Goal: Task Accomplishment & Management: Manage account settings

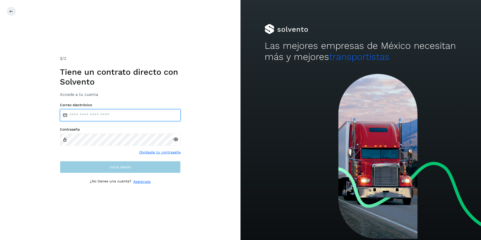
type input "**********"
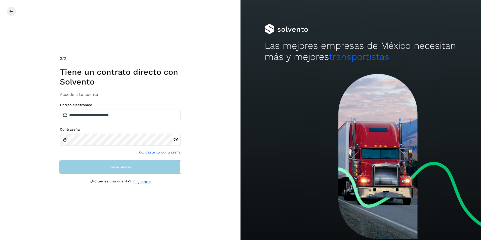
click at [151, 162] on button "Inicia sesión" at bounding box center [120, 167] width 121 height 12
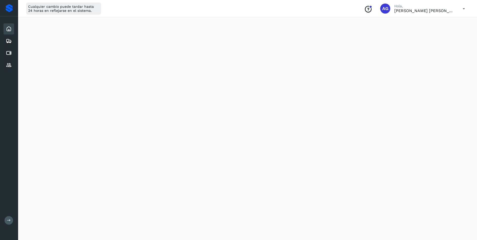
scroll to position [246, 0]
click at [6, 65] on div "Proveedores" at bounding box center [9, 65] width 11 height 11
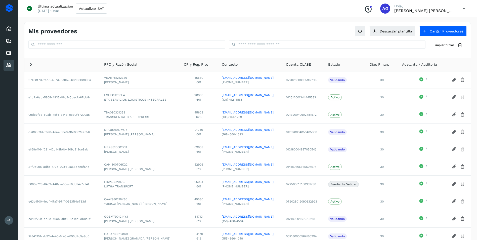
click at [7, 218] on button at bounding box center [9, 220] width 9 height 9
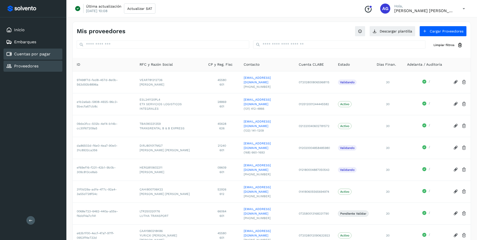
click at [53, 56] on div "Cuentas por pagar" at bounding box center [33, 54] width 59 height 11
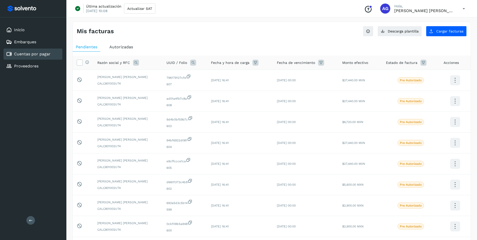
click at [129, 50] on div "Autorizadas" at bounding box center [121, 46] width 30 height 9
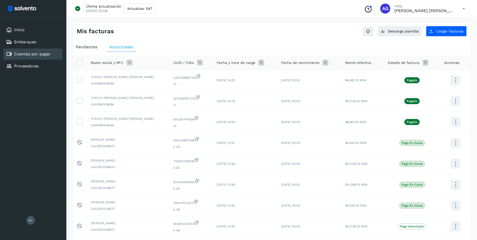
click at [90, 48] on span "Pendientes" at bounding box center [87, 46] width 22 height 5
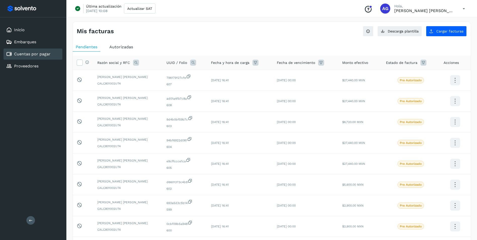
click at [134, 62] on icon at bounding box center [136, 63] width 6 height 6
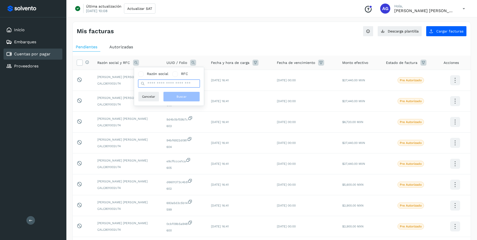
click at [158, 85] on input "text" at bounding box center [169, 83] width 62 height 8
type input "*******"
click at [146, 96] on span "Cancelar" at bounding box center [148, 96] width 13 height 5
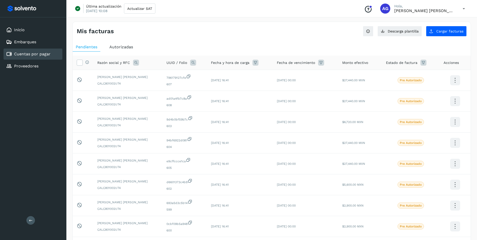
click at [133, 63] on div "Razón social y RFC" at bounding box center [127, 63] width 61 height 6
click at [136, 62] on icon at bounding box center [136, 63] width 6 height 6
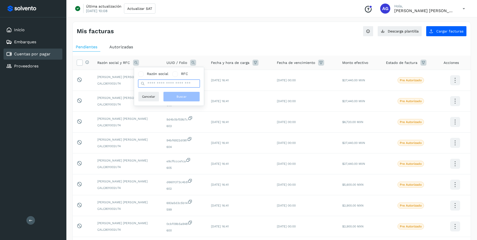
click at [167, 85] on input "text" at bounding box center [169, 83] width 62 height 8
click at [166, 85] on input "*******" at bounding box center [169, 83] width 62 height 8
type input "*******"
click at [177, 99] on span "Buscar" at bounding box center [181, 96] width 10 height 5
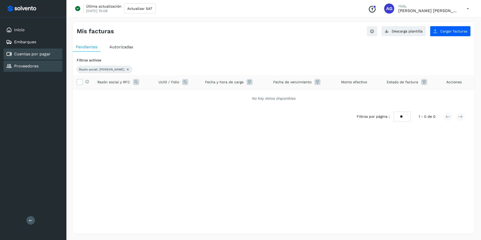
click at [27, 67] on link "Proveedores" at bounding box center [26, 66] width 24 height 5
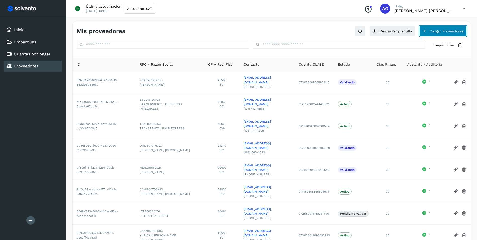
click at [422, 30] on button "Cargar Proveedores" at bounding box center [442, 31] width 47 height 11
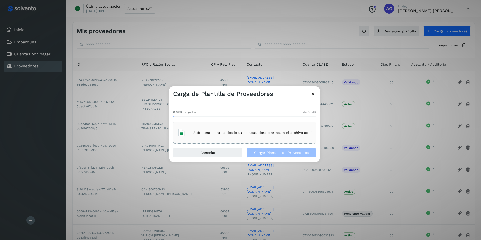
click at [315, 94] on icon at bounding box center [312, 93] width 5 height 5
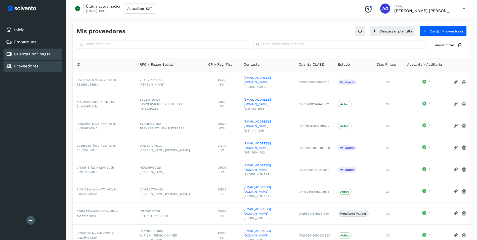
click at [35, 54] on link "Cuentas por pagar" at bounding box center [32, 54] width 36 height 5
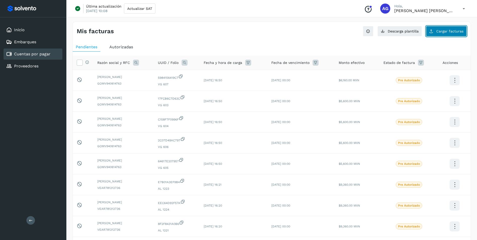
click at [446, 33] on button "Cargar facturas" at bounding box center [446, 31] width 41 height 11
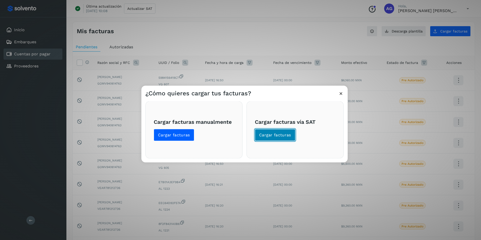
click at [277, 132] on span "Cargar facturas" at bounding box center [275, 135] width 32 height 6
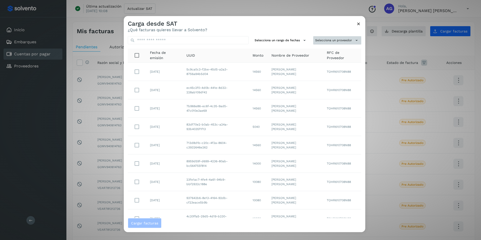
click at [331, 40] on button "Selecciona un proveedor" at bounding box center [337, 40] width 48 height 8
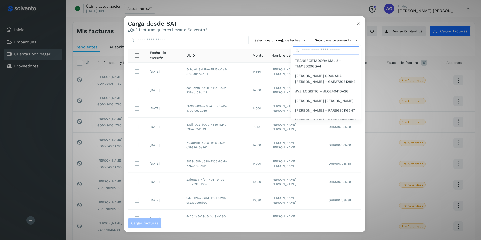
click at [309, 50] on input "text" at bounding box center [325, 50] width 67 height 8
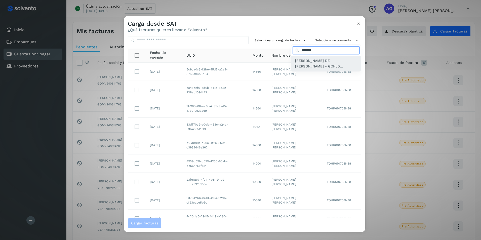
type input "*******"
click at [315, 61] on span "JOSE DE JESUS GONZALEZ HERNANDEZ - GOHJ0..." at bounding box center [326, 63] width 62 height 11
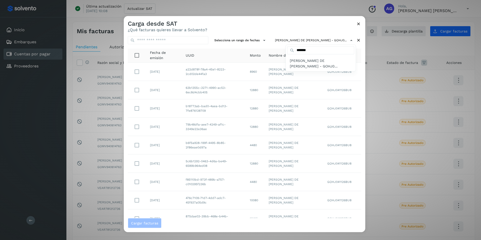
click at [251, 41] on div at bounding box center [364, 136] width 481 height 240
click at [250, 39] on button "Selecciona un rango de fechas" at bounding box center [240, 40] width 57 height 8
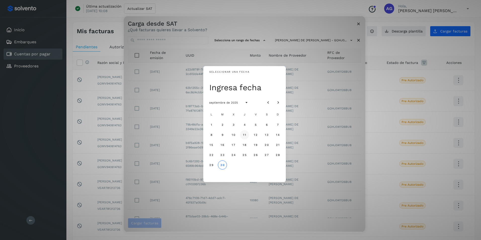
click at [245, 135] on span "11" at bounding box center [244, 135] width 3 height 4
click at [256, 136] on span "12" at bounding box center [255, 135] width 4 height 4
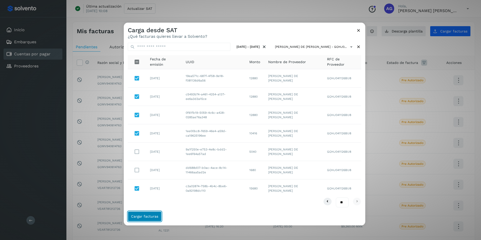
click at [147, 215] on span "Cargar facturas" at bounding box center [144, 216] width 27 height 4
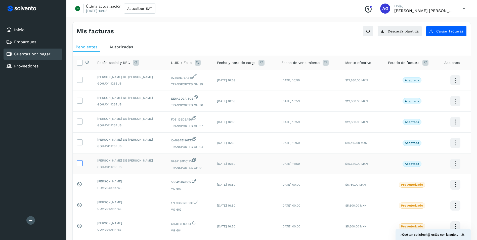
click at [82, 165] on label at bounding box center [80, 163] width 6 height 6
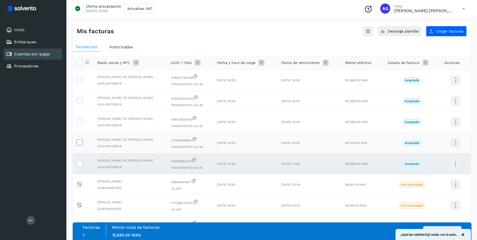
click at [80, 144] on icon at bounding box center [79, 141] width 5 height 5
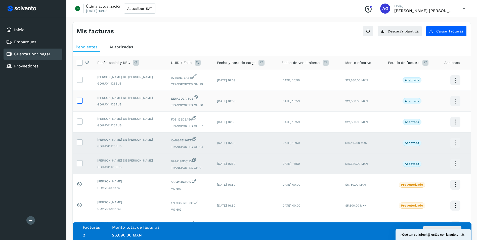
drag, startPoint x: 79, startPoint y: 122, endPoint x: 82, endPoint y: 102, distance: 20.9
click at [78, 122] on icon at bounding box center [79, 120] width 5 height 5
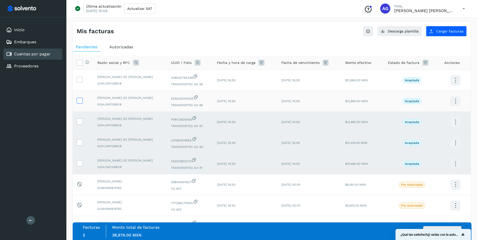
click at [81, 99] on icon at bounding box center [79, 100] width 5 height 5
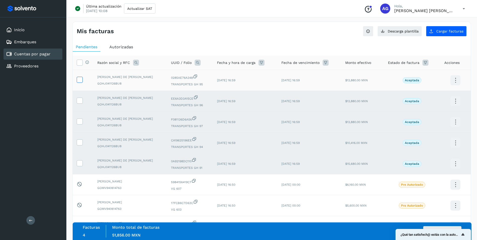
drag, startPoint x: 79, startPoint y: 75, endPoint x: 79, endPoint y: 79, distance: 3.6
click at [79, 76] on td at bounding box center [83, 80] width 21 height 21
click at [79, 79] on icon at bounding box center [79, 79] width 5 height 5
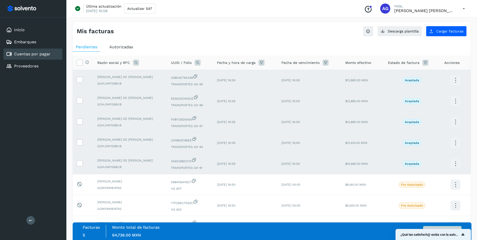
click at [439, 227] on button "Autorizar facturas" at bounding box center [442, 231] width 38 height 10
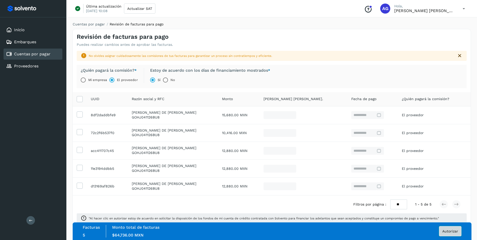
click at [457, 232] on span "Autorizar" at bounding box center [450, 231] width 16 height 4
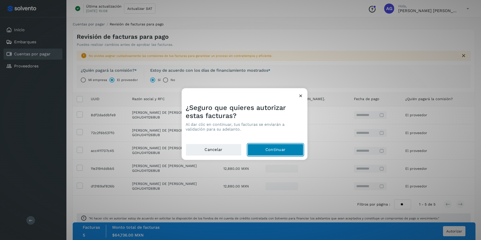
click at [278, 148] on button "Continuar" at bounding box center [275, 150] width 56 height 12
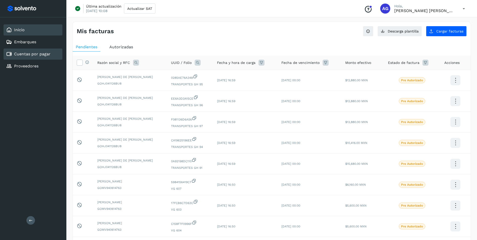
click at [24, 32] on link "Inicio" at bounding box center [19, 29] width 11 height 5
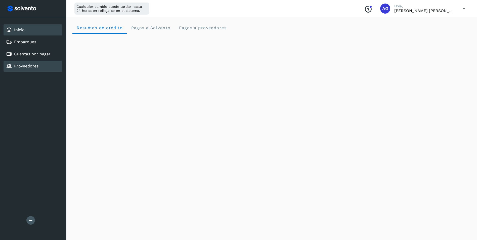
click at [31, 68] on link "Proveedores" at bounding box center [26, 66] width 24 height 5
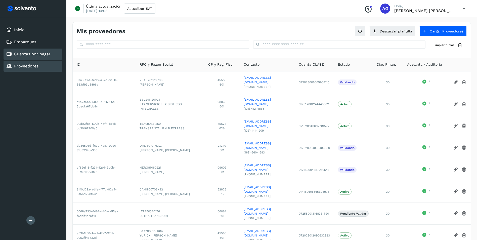
click at [35, 53] on link "Cuentas por pagar" at bounding box center [32, 54] width 36 height 5
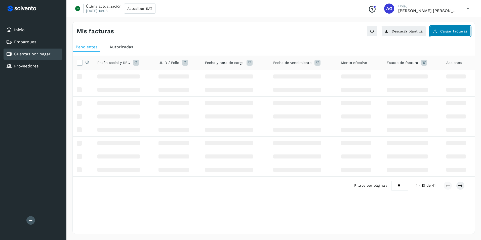
click at [456, 32] on span "Cargar facturas" at bounding box center [453, 31] width 27 height 4
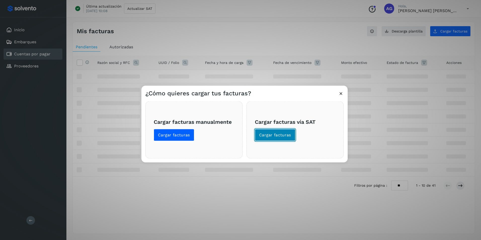
click at [284, 133] on span "Cargar facturas" at bounding box center [275, 135] width 32 height 6
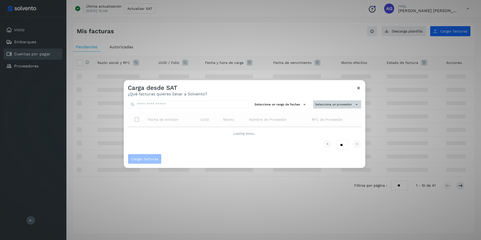
click at [343, 103] on button "Selecciona un proveedor" at bounding box center [337, 104] width 48 height 8
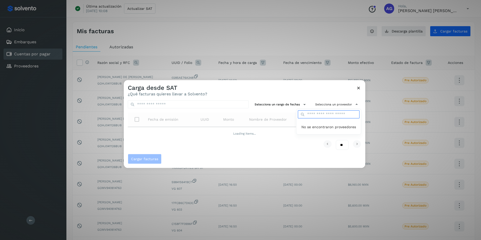
click at [322, 115] on input "text" at bounding box center [329, 114] width 62 height 8
type input "*******"
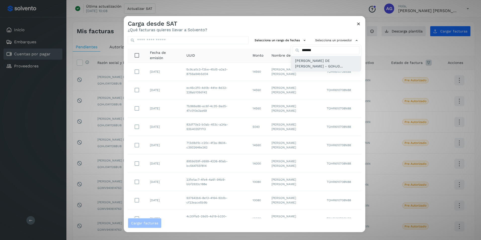
click at [301, 65] on span "JOSE DE JESUS GONZALEZ HERNANDEZ - GOHJ0..." at bounding box center [326, 63] width 62 height 11
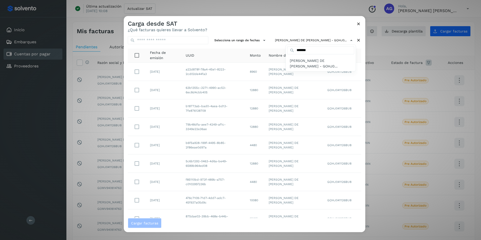
click at [254, 42] on div at bounding box center [364, 136] width 481 height 240
click at [261, 41] on icon at bounding box center [263, 40] width 5 height 5
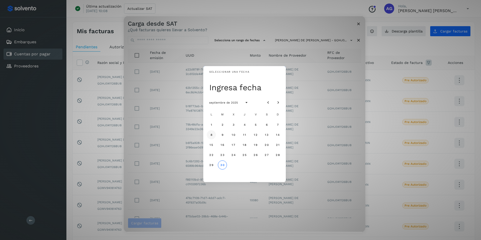
click at [212, 135] on span "8" at bounding box center [211, 135] width 2 height 4
click at [222, 133] on span "9" at bounding box center [222, 135] width 2 height 4
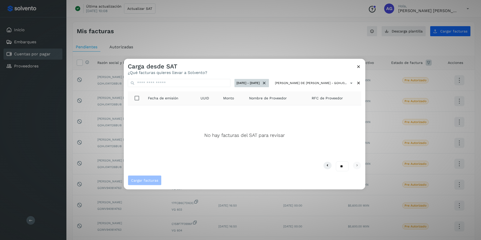
click at [261, 83] on icon at bounding box center [263, 82] width 5 height 5
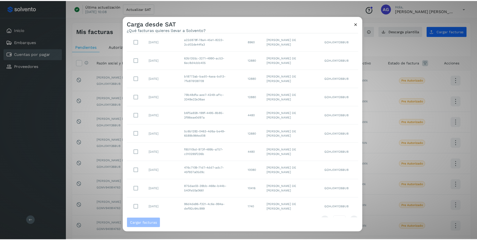
scroll to position [42, 0]
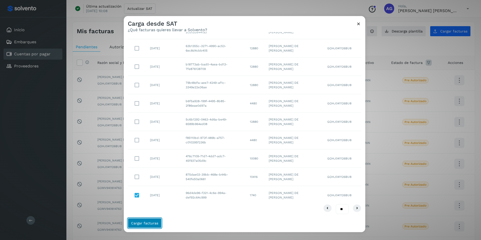
click at [154, 222] on span "Cargar facturas" at bounding box center [144, 223] width 27 height 4
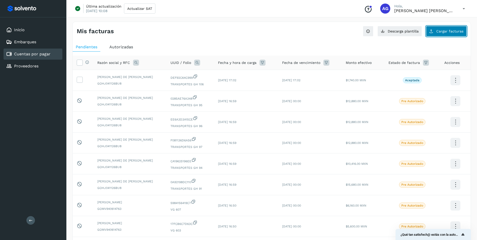
drag, startPoint x: 154, startPoint y: 222, endPoint x: 438, endPoint y: 30, distance: 343.5
click at [438, 30] on span "Cargar facturas" at bounding box center [449, 31] width 27 height 4
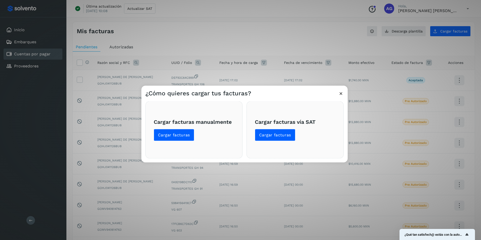
click at [266, 141] on div "Cargar facturas vía SAT Cargar facturas" at bounding box center [294, 129] width 97 height 57
click at [269, 138] on button "Cargar facturas" at bounding box center [275, 135] width 40 height 12
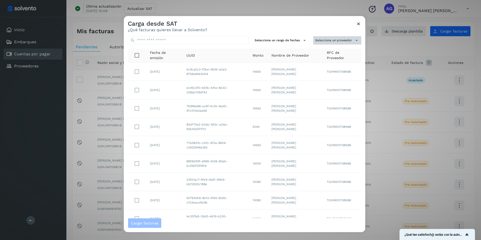
click at [316, 41] on button "Selecciona un proveedor" at bounding box center [337, 40] width 48 height 8
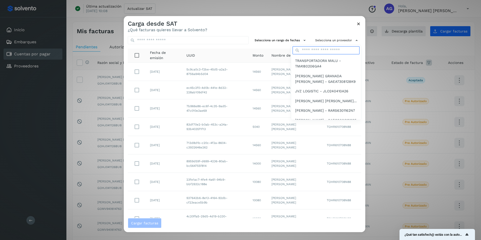
click at [317, 50] on input "text" at bounding box center [325, 50] width 67 height 8
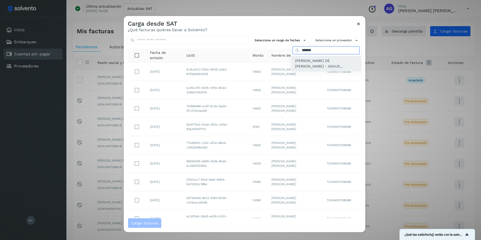
type input "*******"
click at [321, 63] on span "JOSE DE JESUS GONZALEZ HERNANDEZ - GOHJ0..." at bounding box center [326, 63] width 62 height 11
click at [294, 63] on span "JOSE DE JESUS GONZALEZ HERNANDEZ - GOHJ0..." at bounding box center [321, 63] width 62 height 11
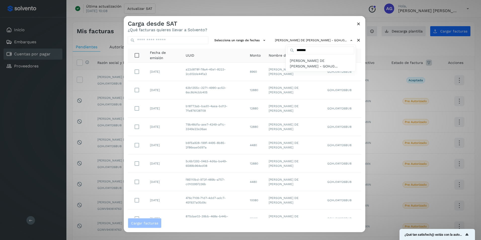
click at [254, 40] on div at bounding box center [364, 136] width 481 height 240
click at [261, 41] on icon at bounding box center [263, 40] width 5 height 5
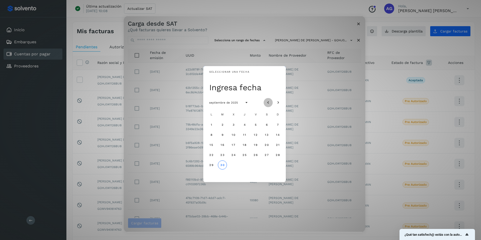
click at [268, 102] on icon "Mes anterior" at bounding box center [267, 102] width 5 height 5
click at [214, 145] on button "11" at bounding box center [211, 144] width 9 height 9
click at [220, 144] on button "12" at bounding box center [222, 144] width 9 height 9
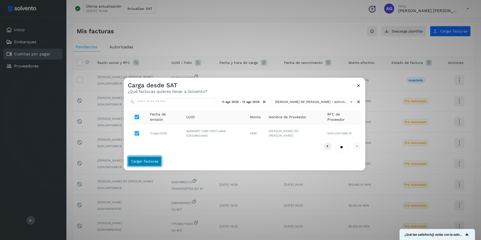
drag, startPoint x: 155, startPoint y: 156, endPoint x: 156, endPoint y: 164, distance: 7.3
click at [155, 161] on button "Cargar facturas" at bounding box center [145, 161] width 34 height 10
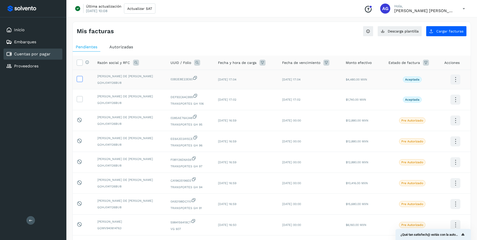
click at [78, 80] on icon at bounding box center [79, 78] width 5 height 5
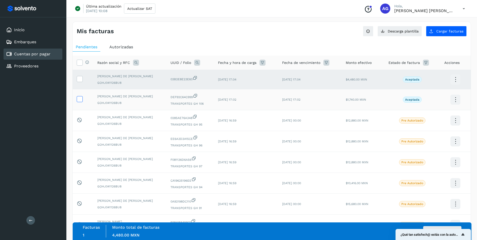
click at [79, 100] on icon at bounding box center [79, 98] width 5 height 5
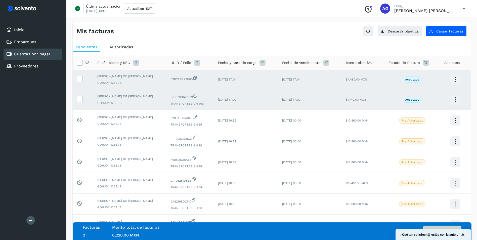
click at [454, 227] on button "Autorizar facturas" at bounding box center [442, 231] width 38 height 10
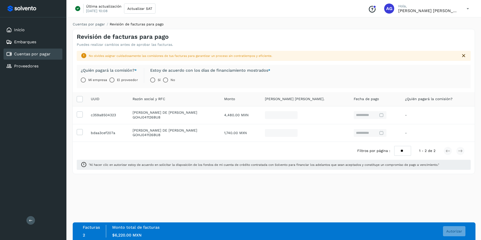
click at [98, 80] on label "Mi empresa" at bounding box center [97, 80] width 19 height 10
click at [458, 232] on span "Autorizar" at bounding box center [454, 231] width 16 height 4
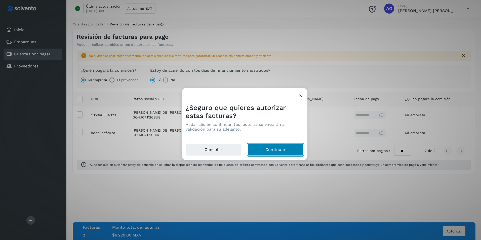
click at [272, 149] on button "Continuar" at bounding box center [275, 150] width 56 height 12
